Goal: Communication & Community: Answer question/provide support

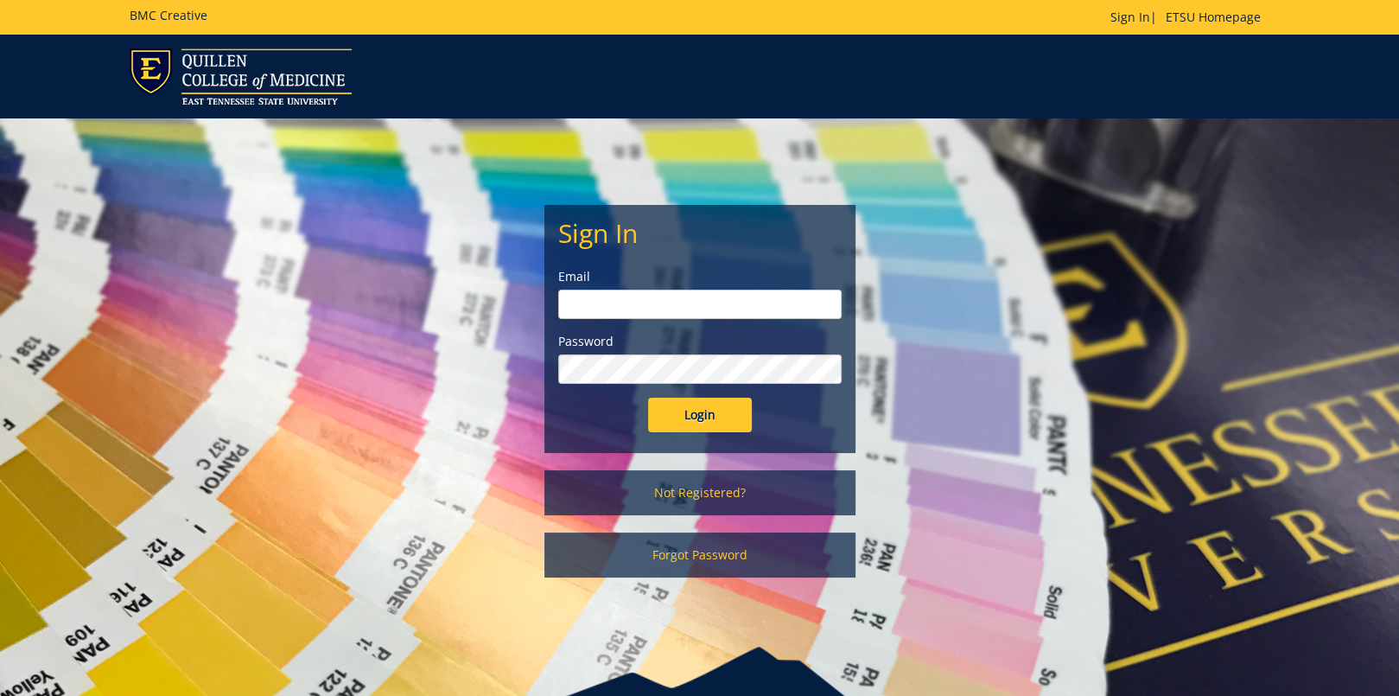
type input "[EMAIL_ADDRESS][DOMAIN_NAME]"
click at [704, 417] on input "Login" at bounding box center [700, 415] width 104 height 35
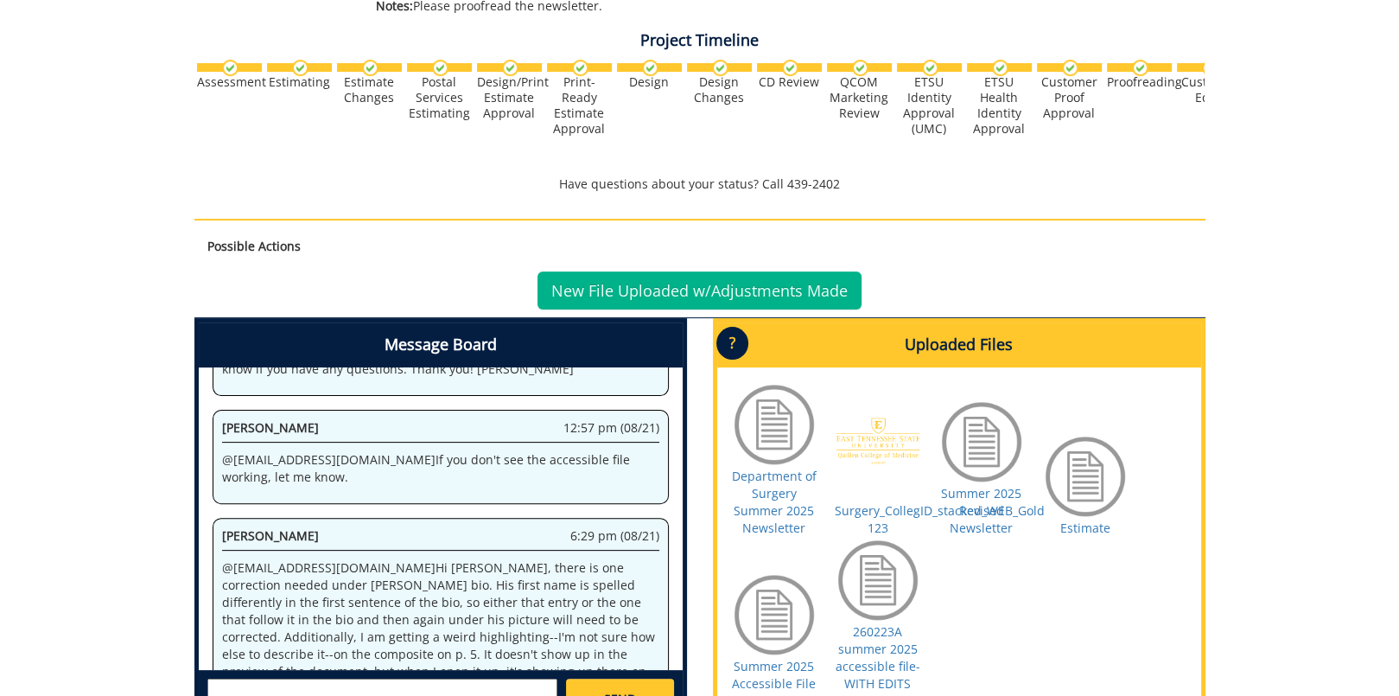
scroll to position [673, 0]
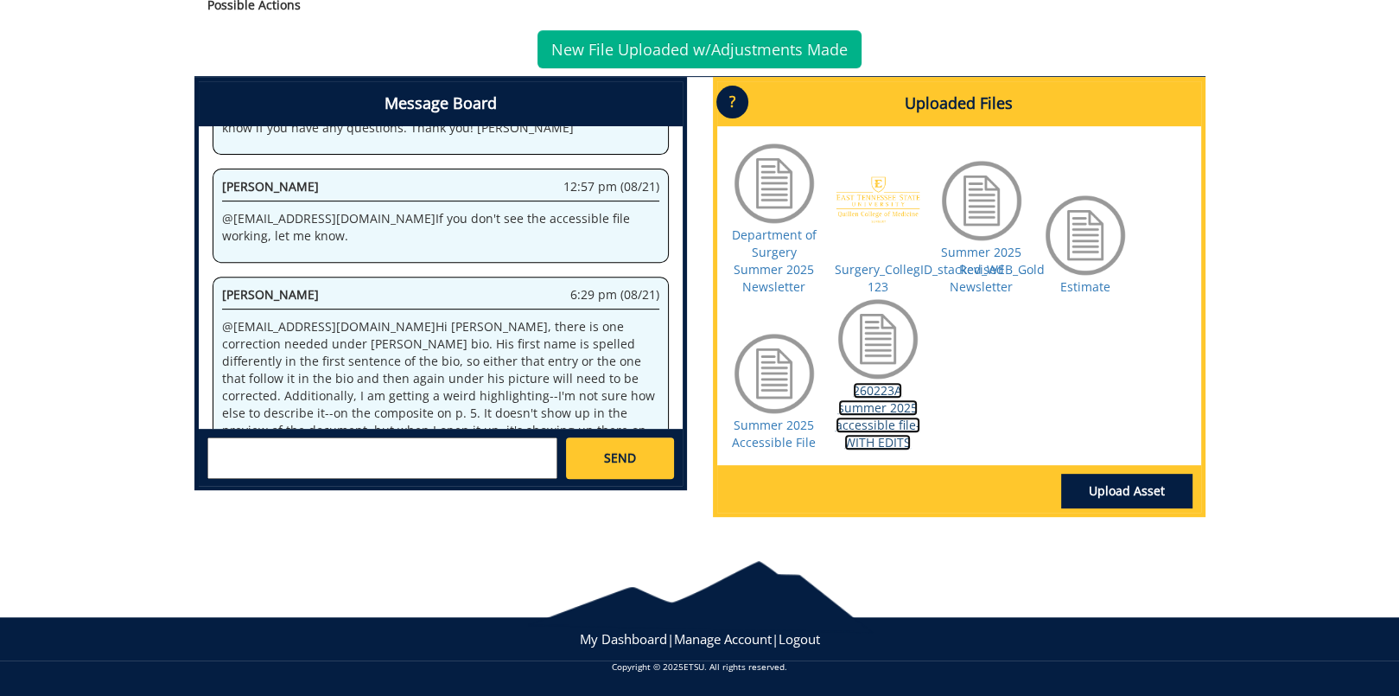
click at [882, 404] on link "260223A summer 2025 accessible file-WITH EDITS" at bounding box center [878, 416] width 85 height 68
click at [271, 455] on textarea at bounding box center [382, 457] width 350 height 41
type textarea "Ok, thank you!"
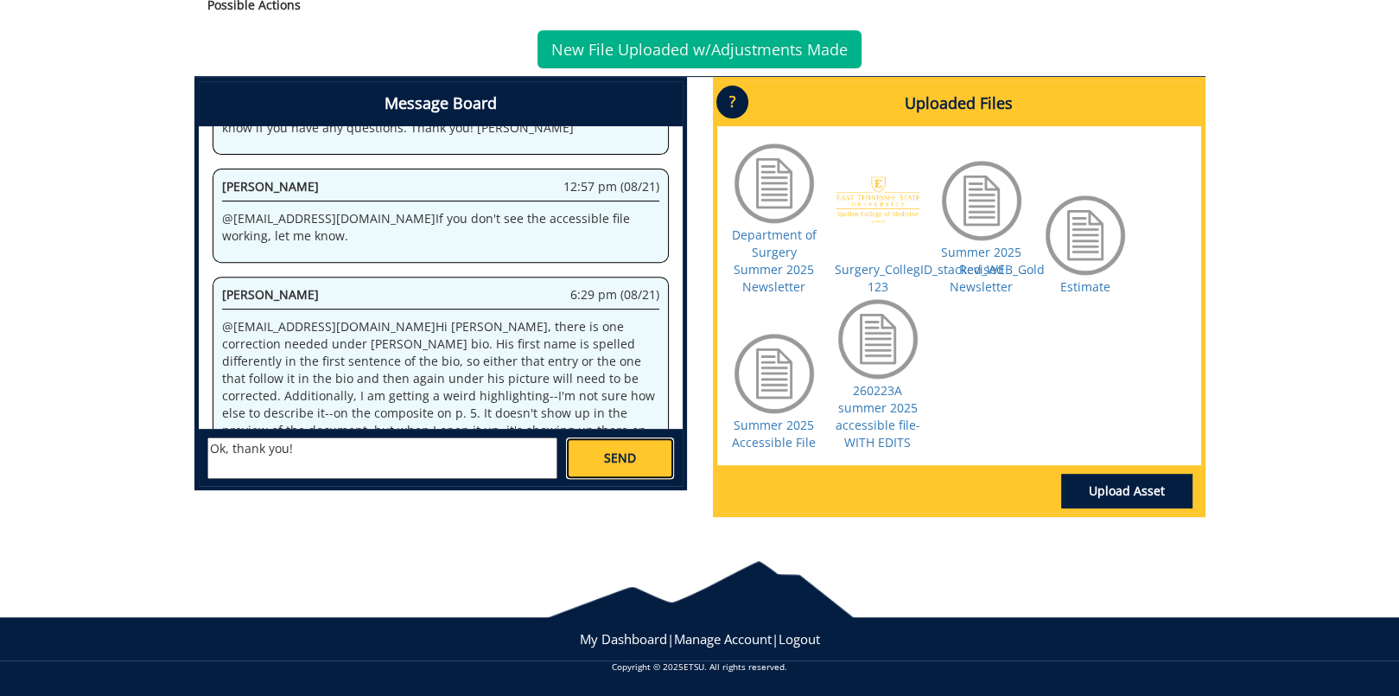
click at [595, 453] on link "SEND" at bounding box center [619, 457] width 107 height 41
